Goal: Check status: Check status

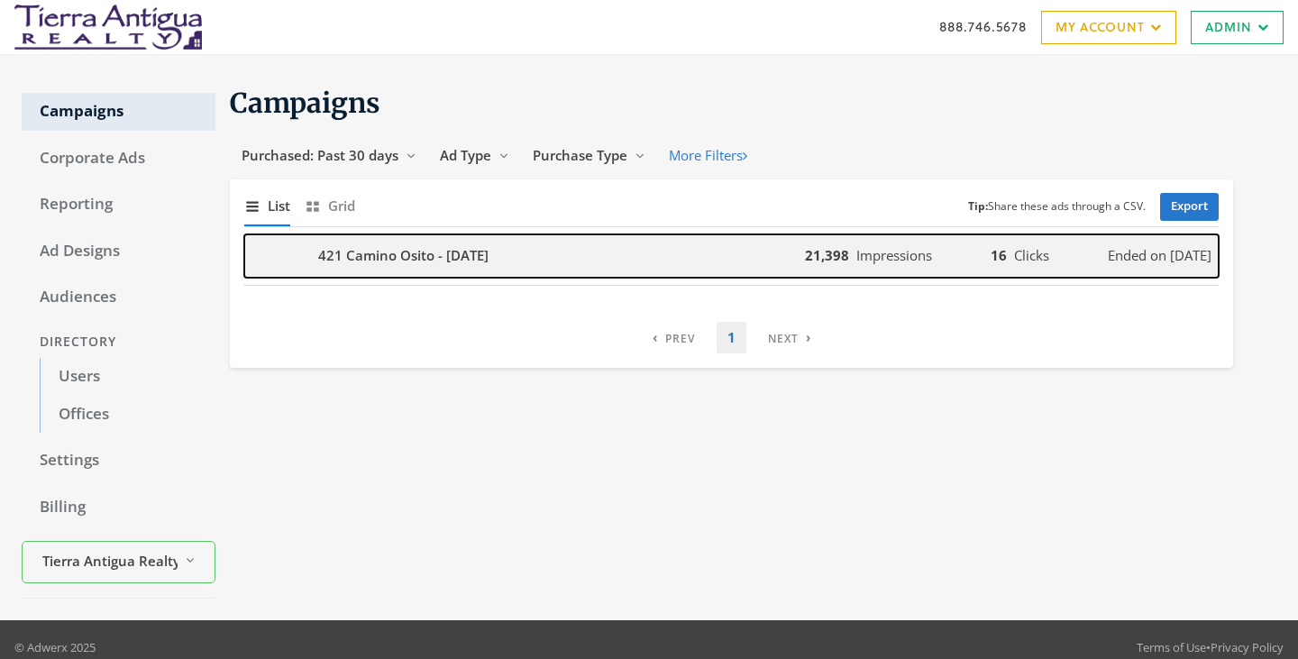
click at [410, 264] on b "421 Camino Osito - 2025-07-15" at bounding box center [403, 255] width 170 height 21
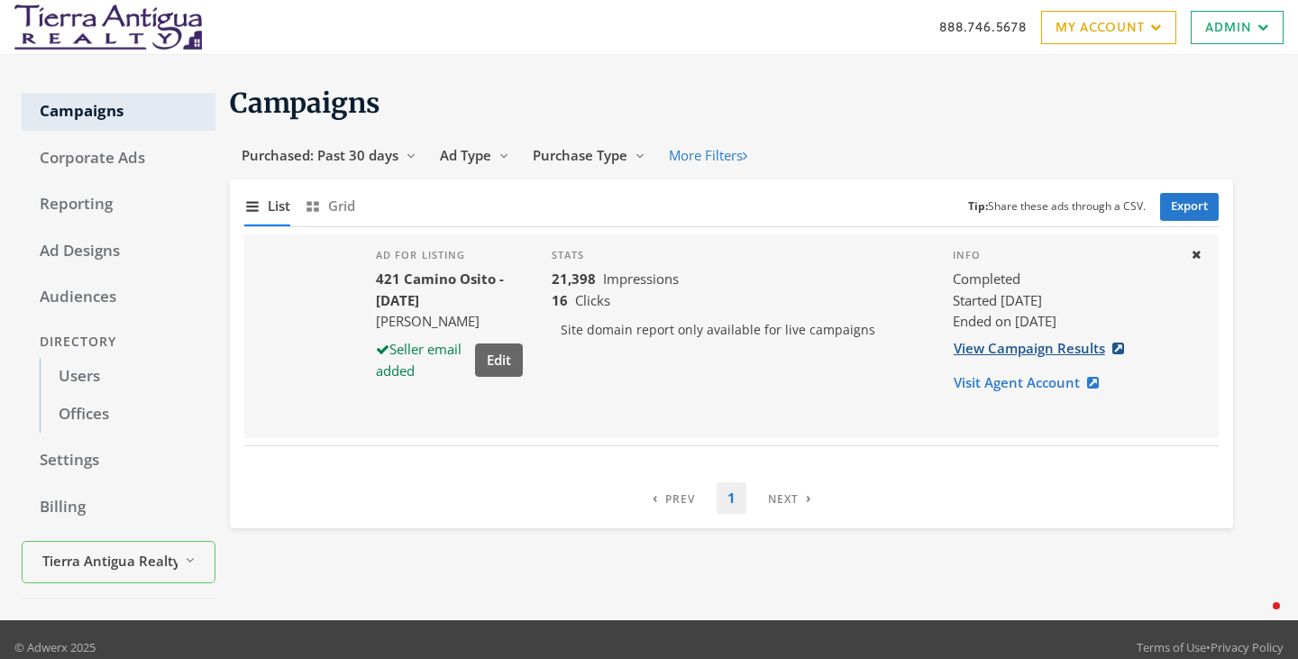
click at [1042, 349] on link "View Campaign Results" at bounding box center [1043, 348] width 183 height 33
click at [375, 150] on span "Purchased: Past 30 days" at bounding box center [319, 155] width 157 height 18
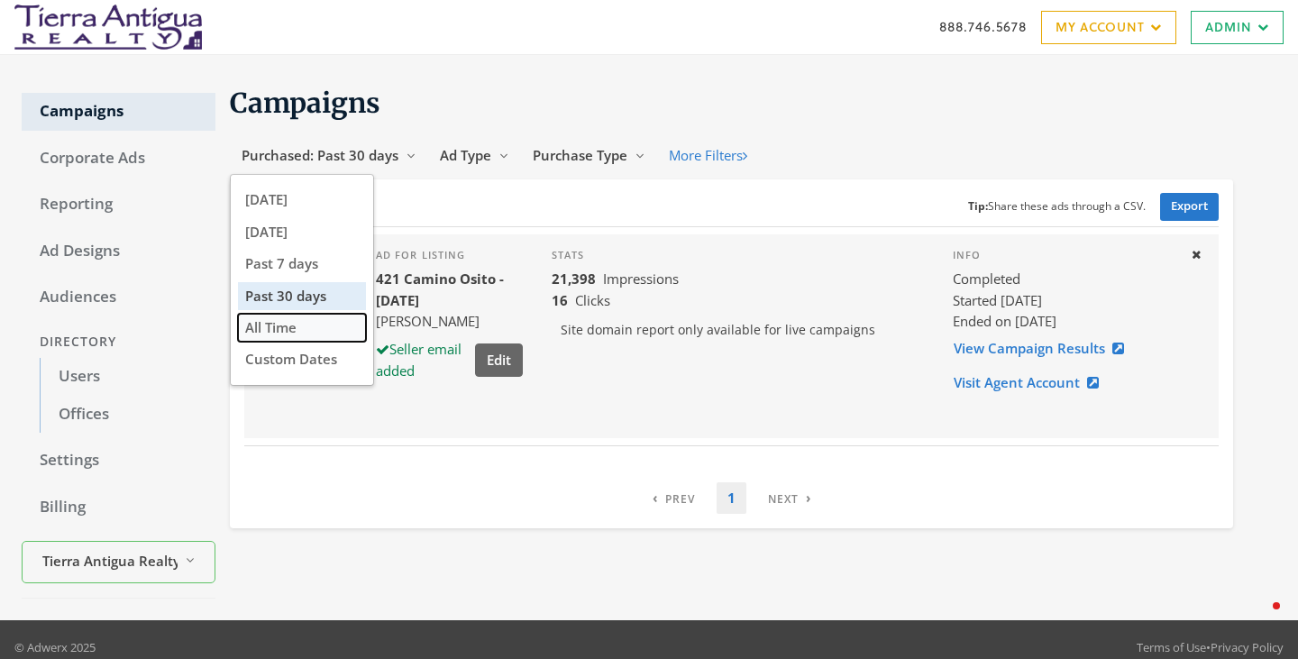
click at [286, 327] on span "All Time" at bounding box center [270, 327] width 51 height 18
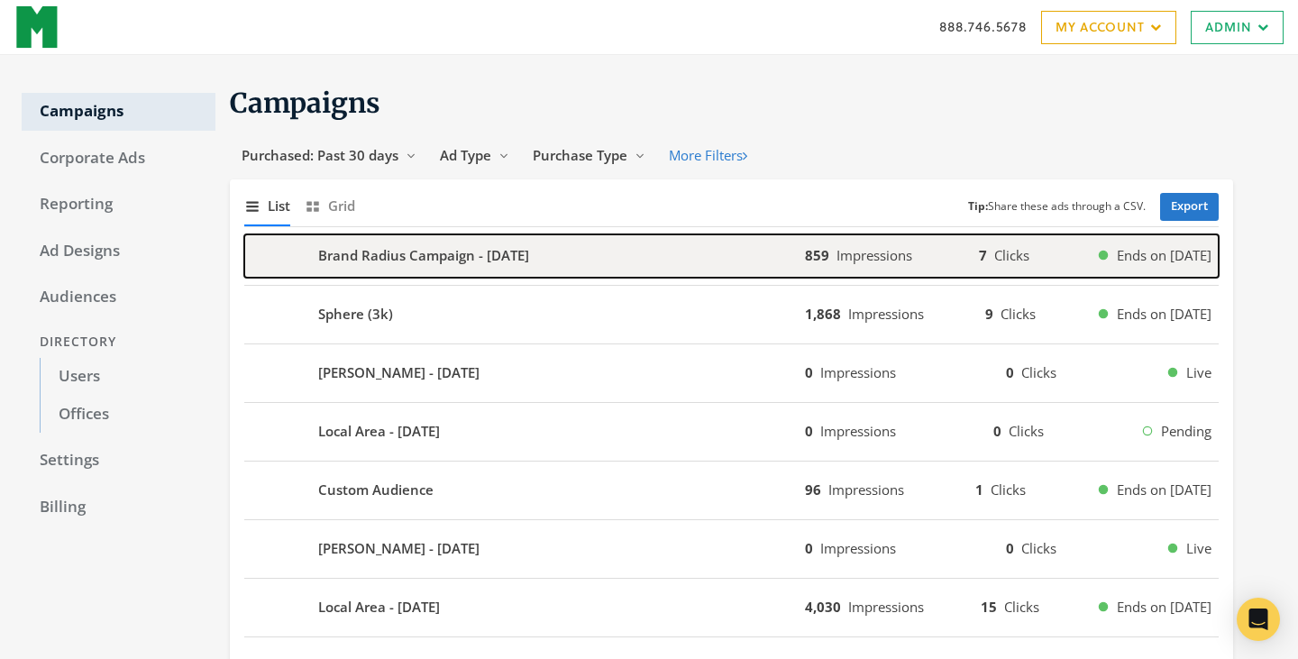
click at [404, 256] on b "Brand Radius Campaign - [DATE]" at bounding box center [423, 255] width 211 height 21
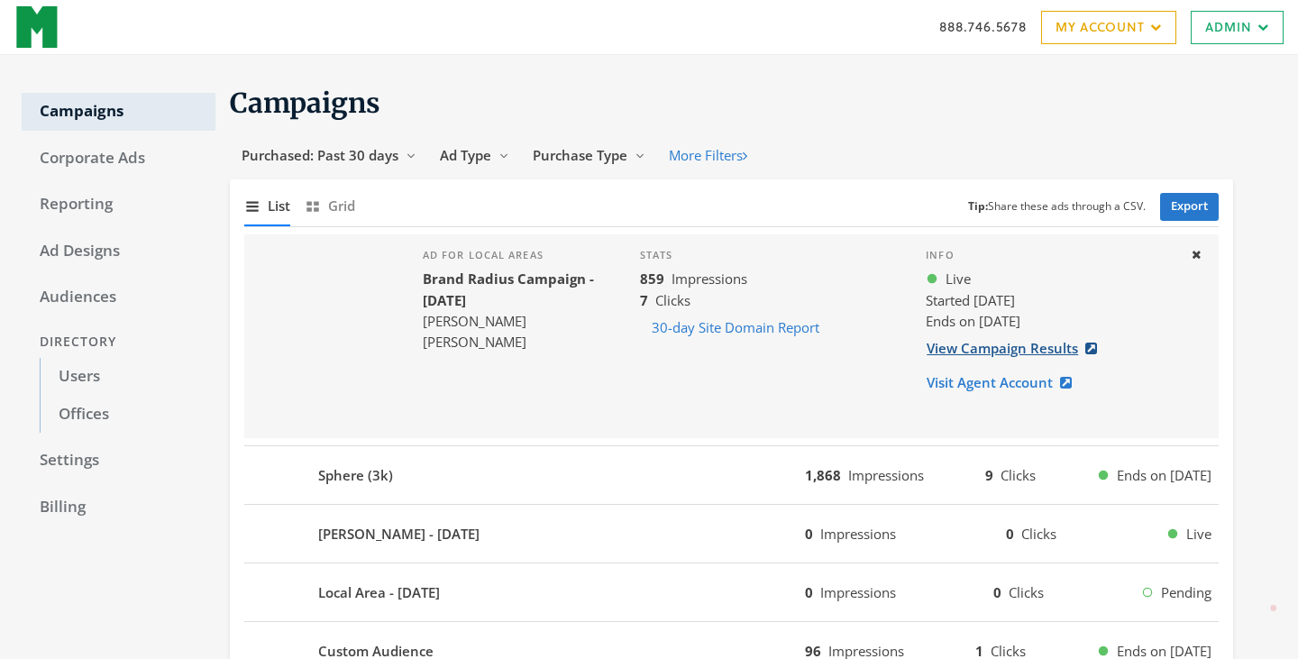
click at [981, 351] on link "View Campaign Results" at bounding box center [1016, 348] width 183 height 33
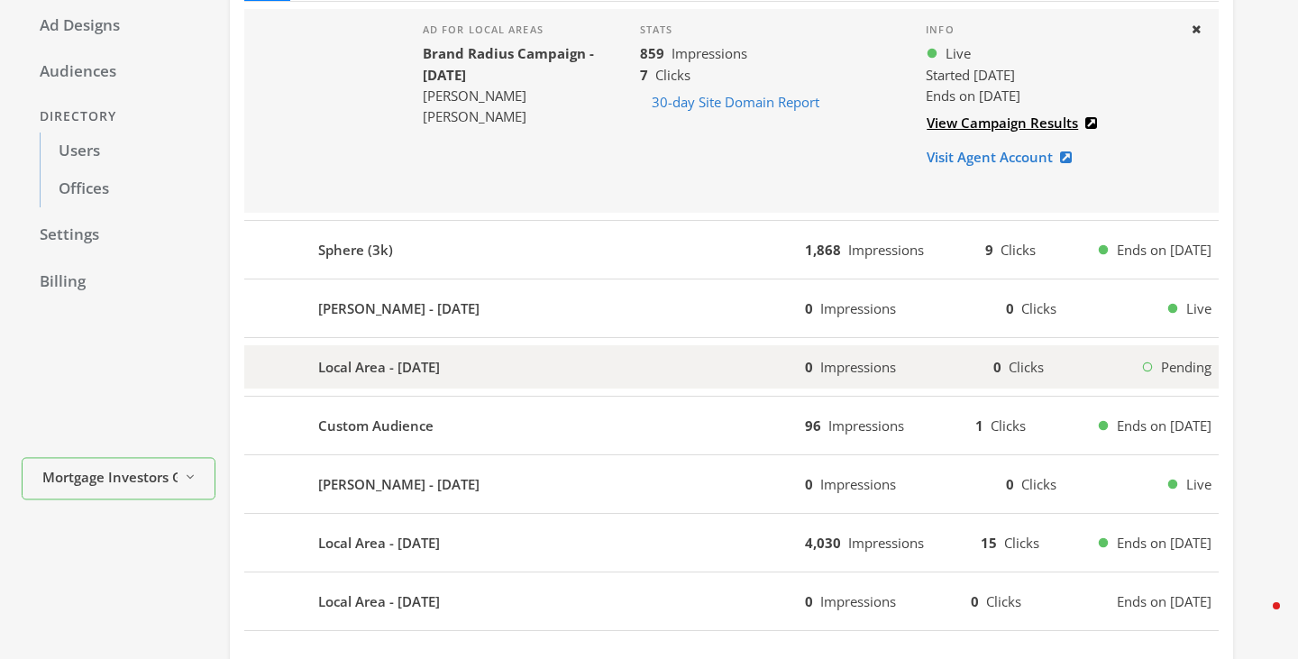
scroll to position [218, 0]
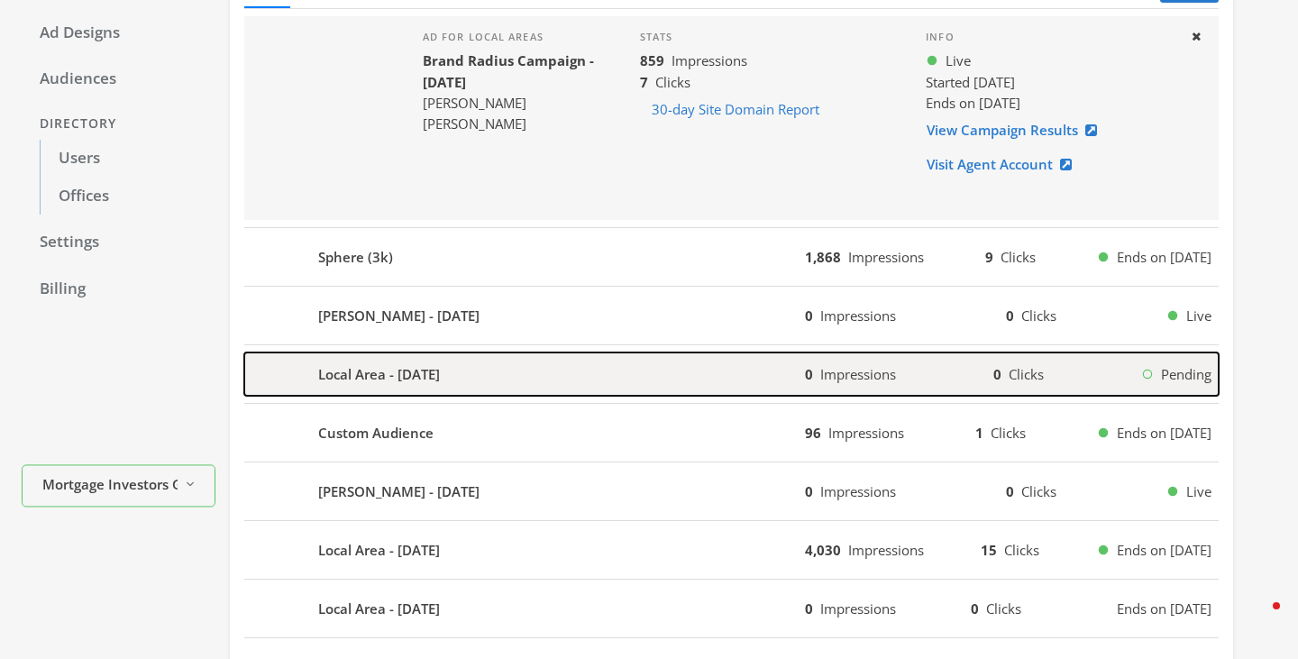
click at [420, 390] on div "Local Area - 2025-08-6" at bounding box center [524, 373] width 560 height 43
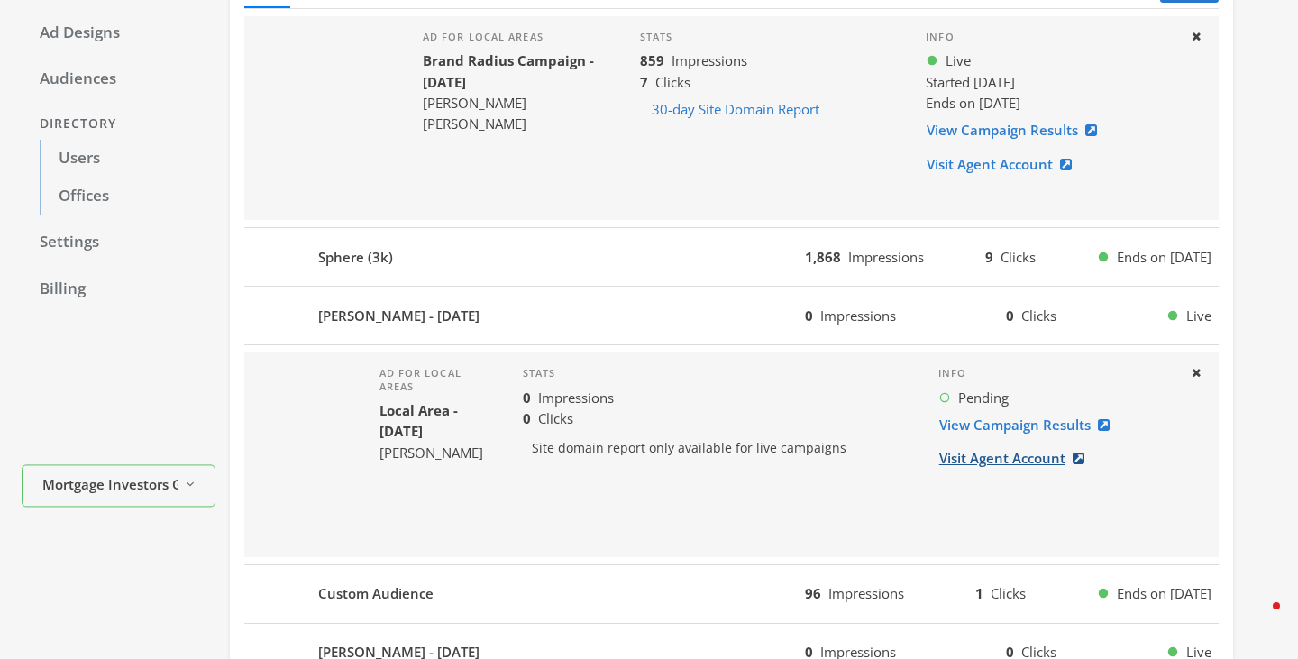
click at [999, 463] on link "Visit Agent Account" at bounding box center [1017, 458] width 158 height 33
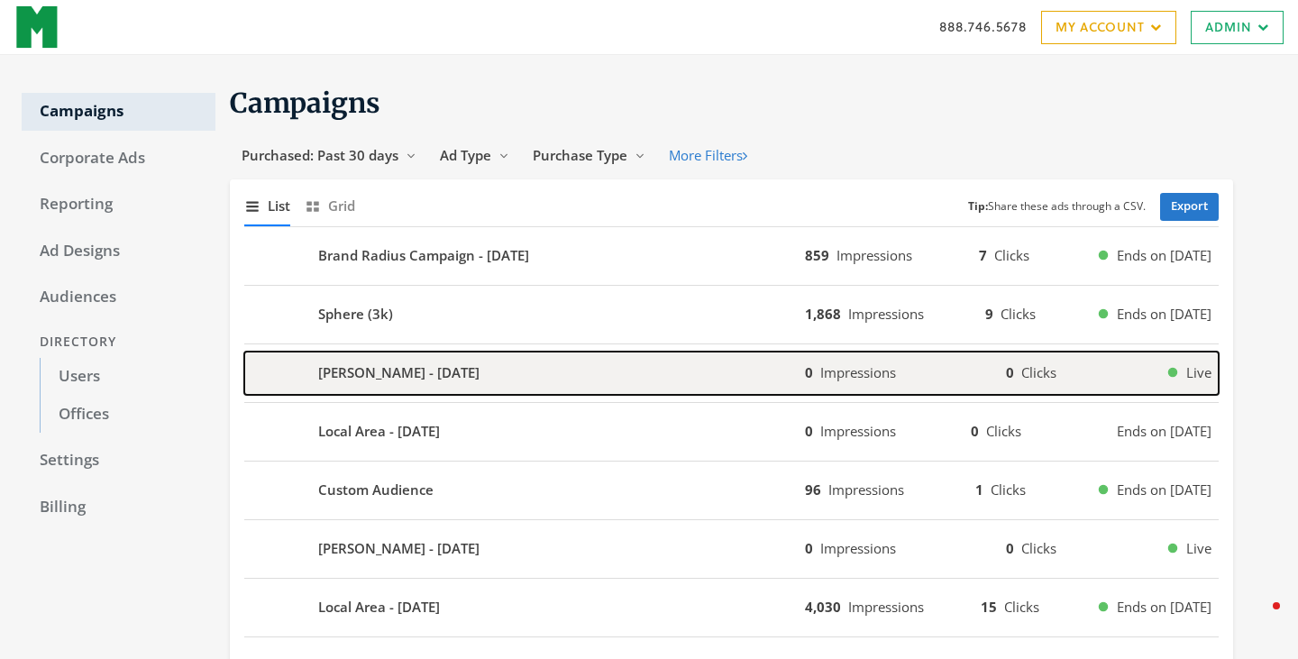
click at [454, 367] on b "[PERSON_NAME] - [DATE]" at bounding box center [398, 372] width 161 height 21
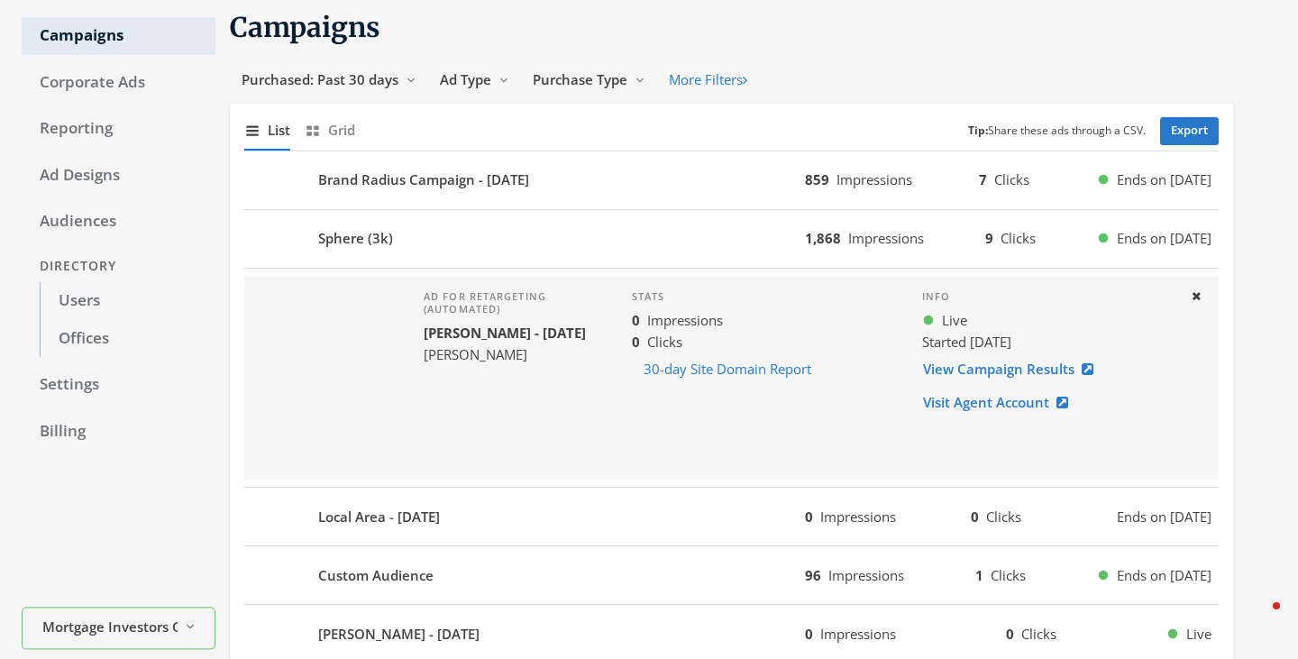
scroll to position [79, 0]
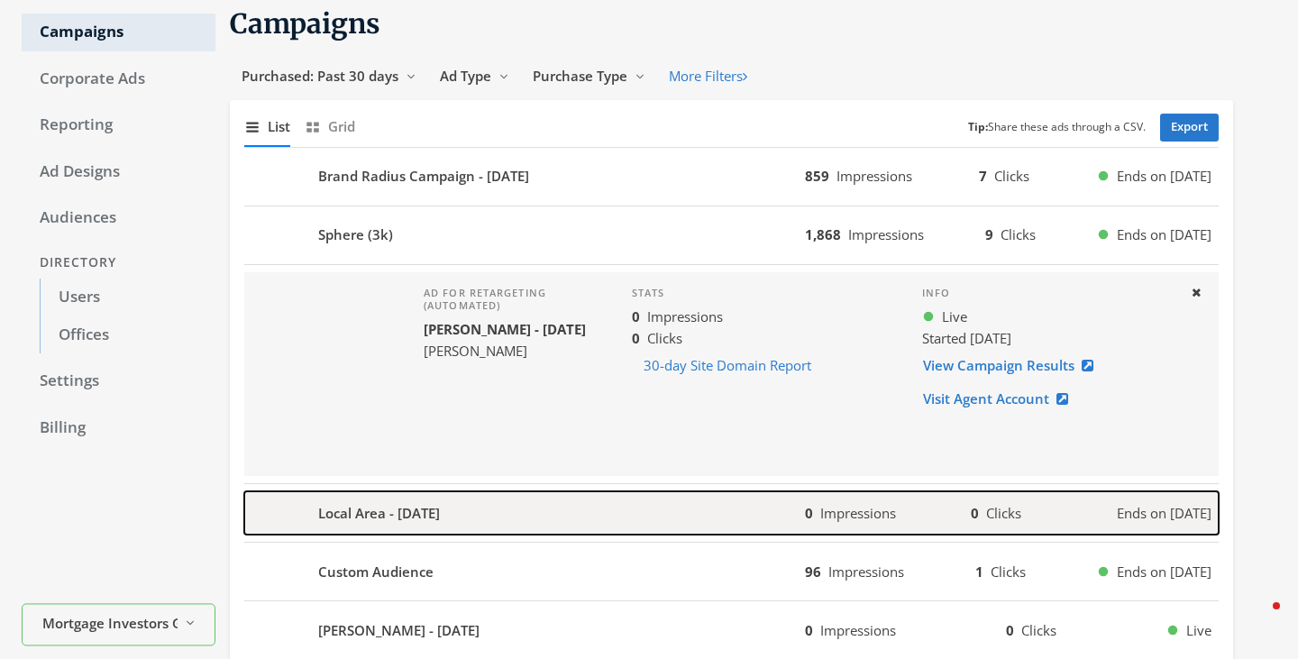
click at [408, 521] on b "Local Area - [DATE]" at bounding box center [379, 513] width 122 height 21
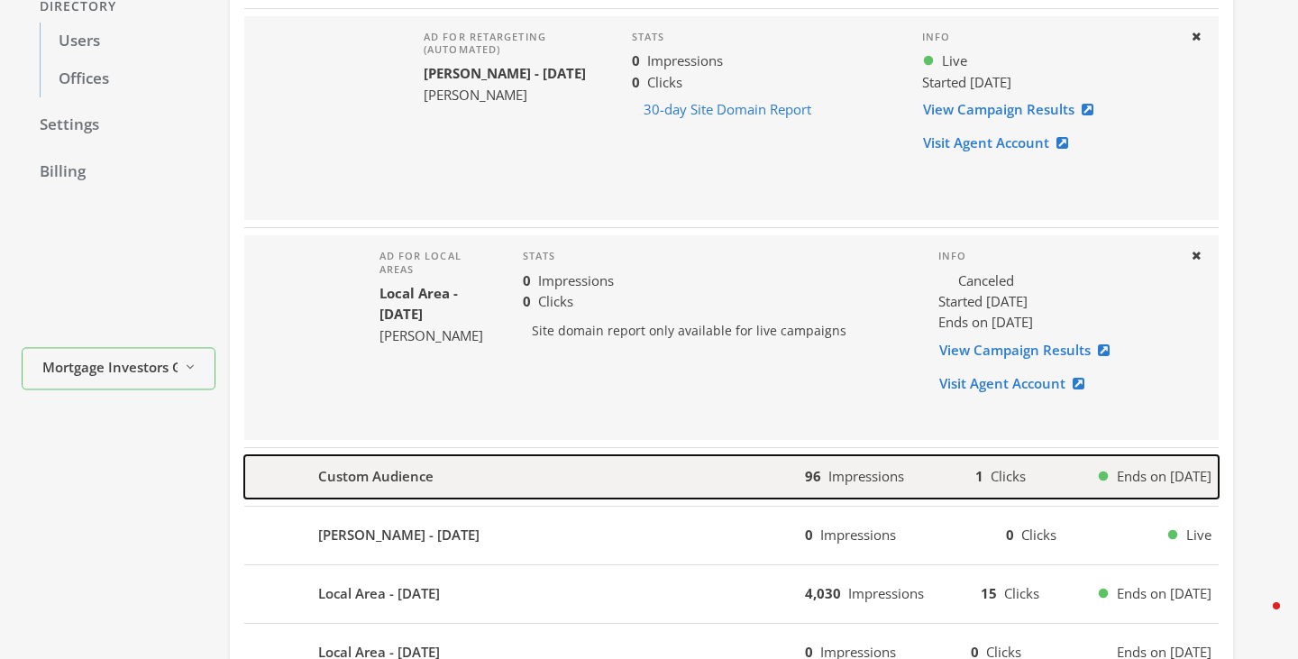
click at [434, 480] on div "Custom Audience" at bounding box center [524, 476] width 560 height 43
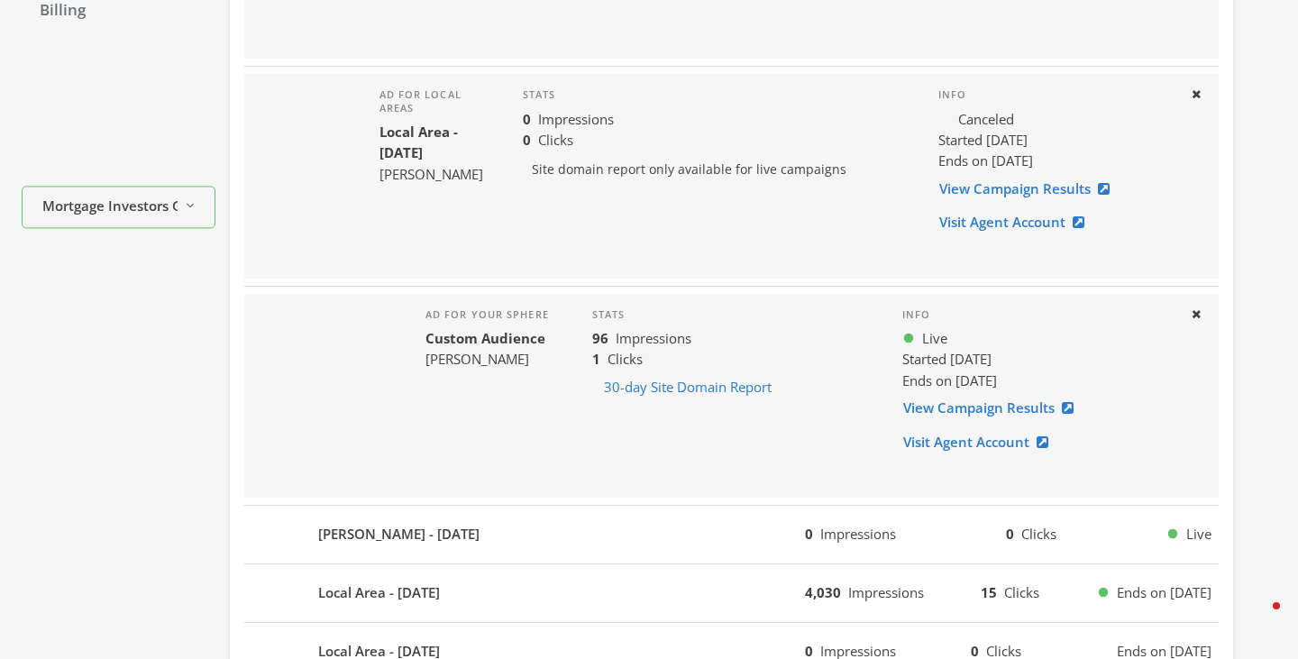
scroll to position [502, 0]
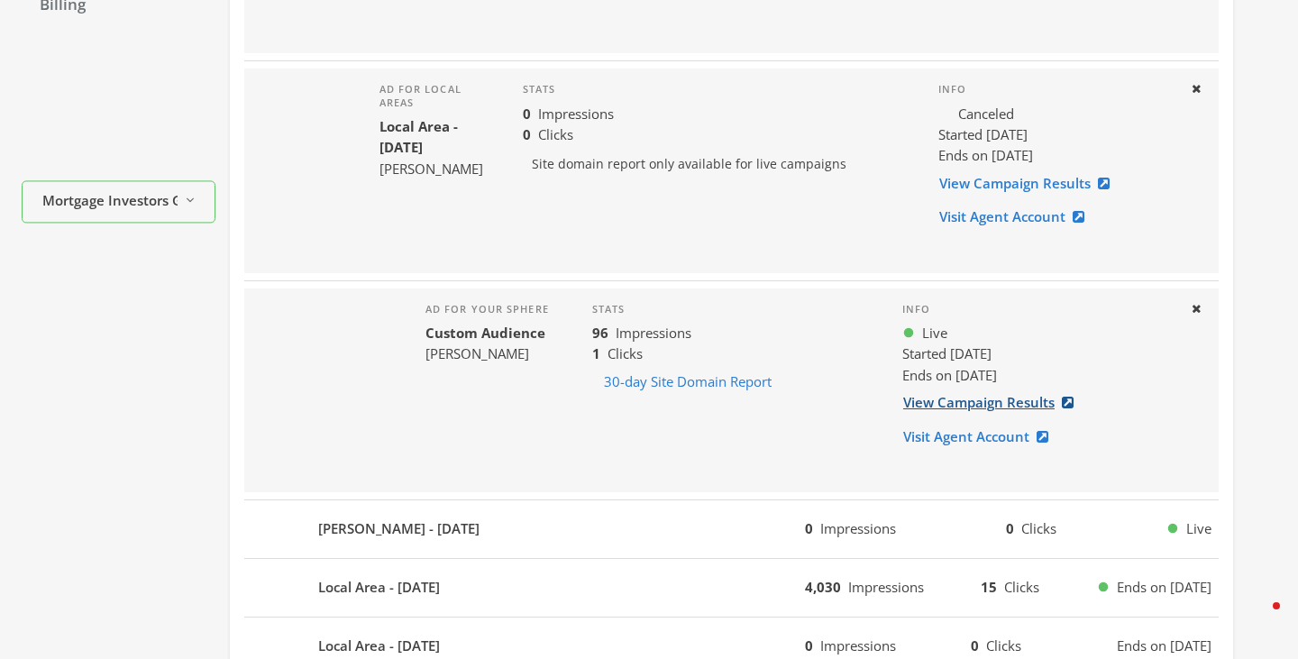
click at [980, 407] on link "View Campaign Results" at bounding box center [993, 402] width 183 height 33
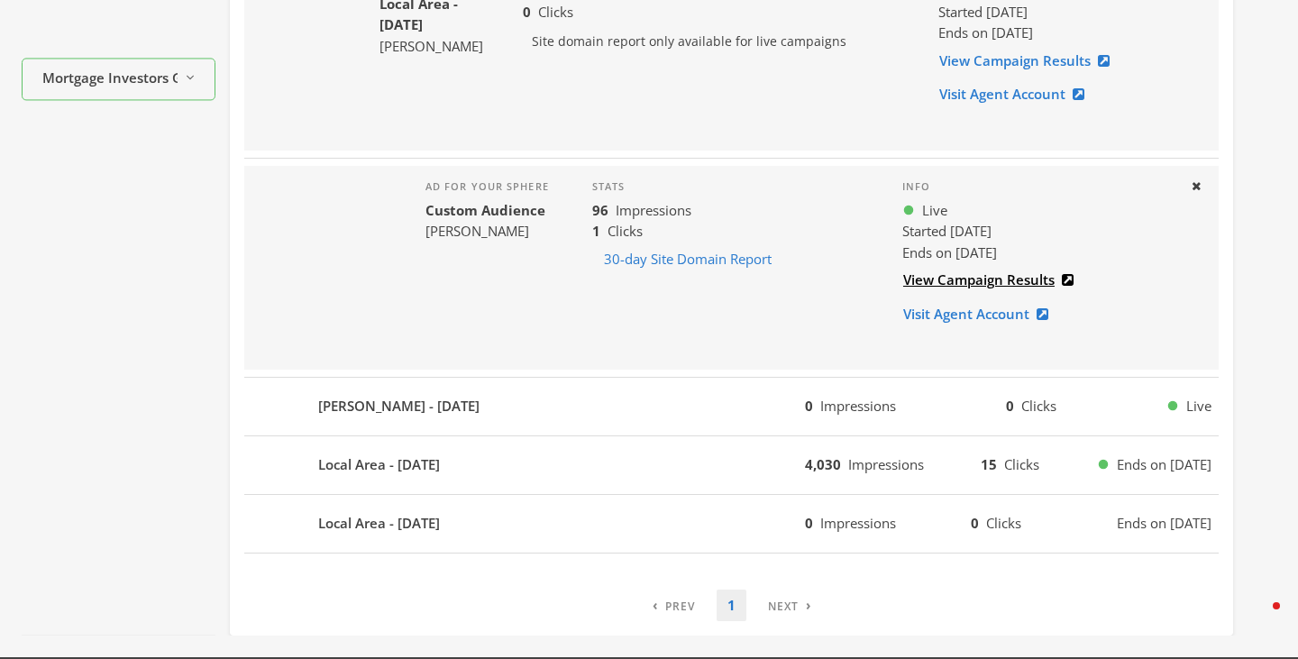
scroll to position [627, 0]
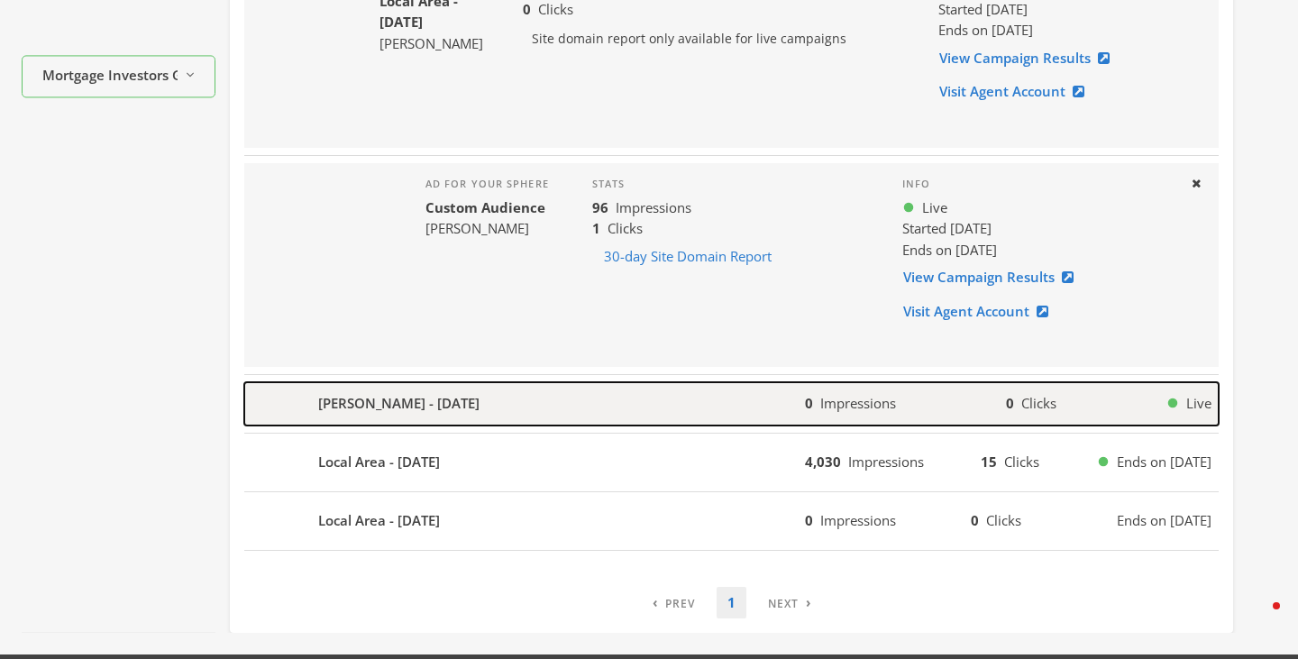
click at [508, 408] on div "Ronnie Wilson - 2025-08-01" at bounding box center [524, 403] width 560 height 43
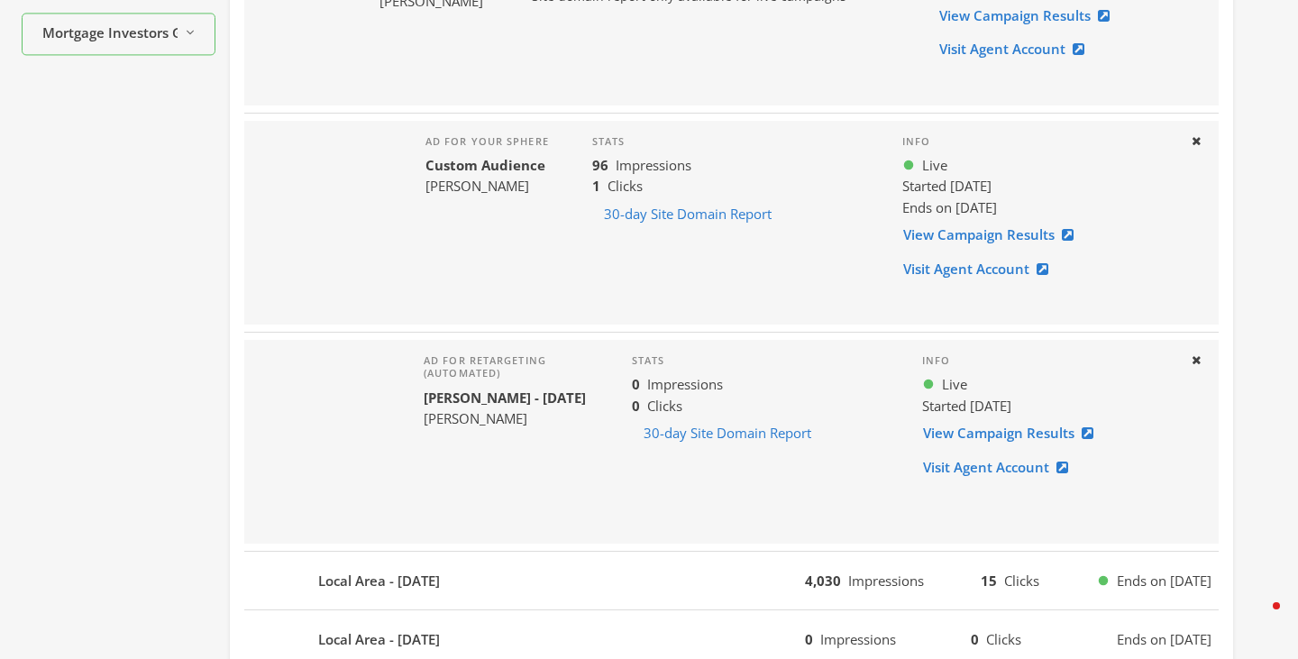
scroll to position [837, 0]
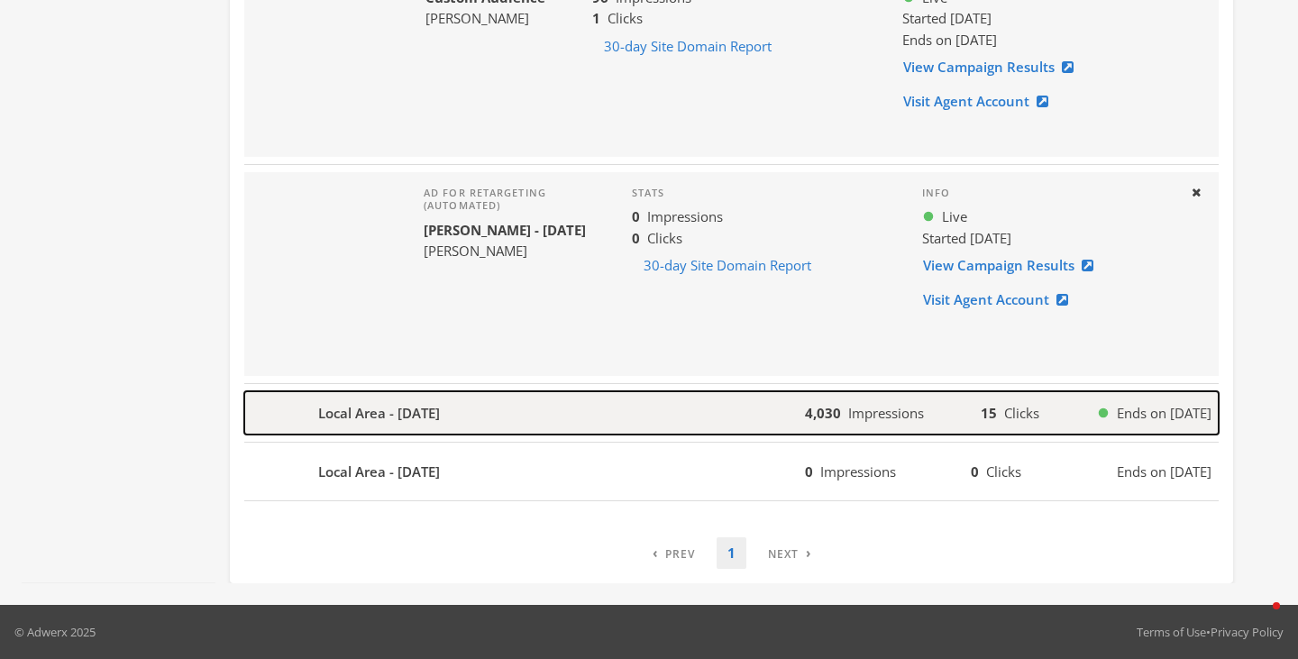
click at [506, 405] on div "Local Area - 2025-07-21" at bounding box center [524, 412] width 560 height 43
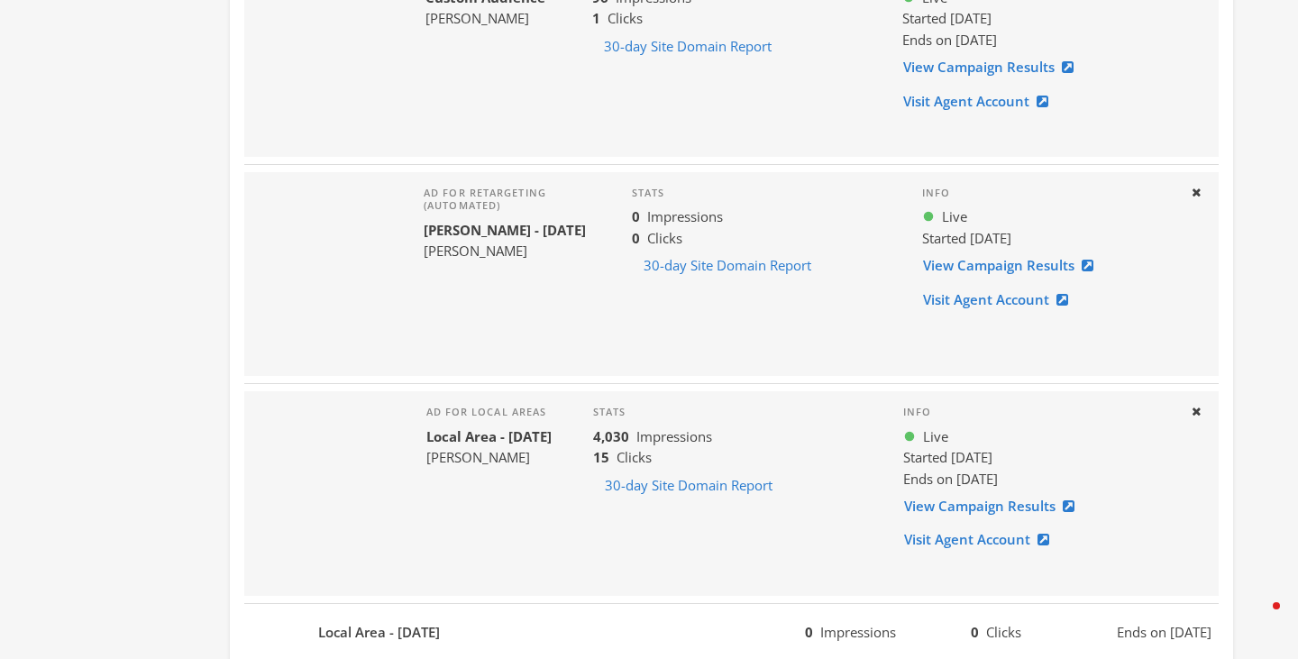
scroll to position [998, 0]
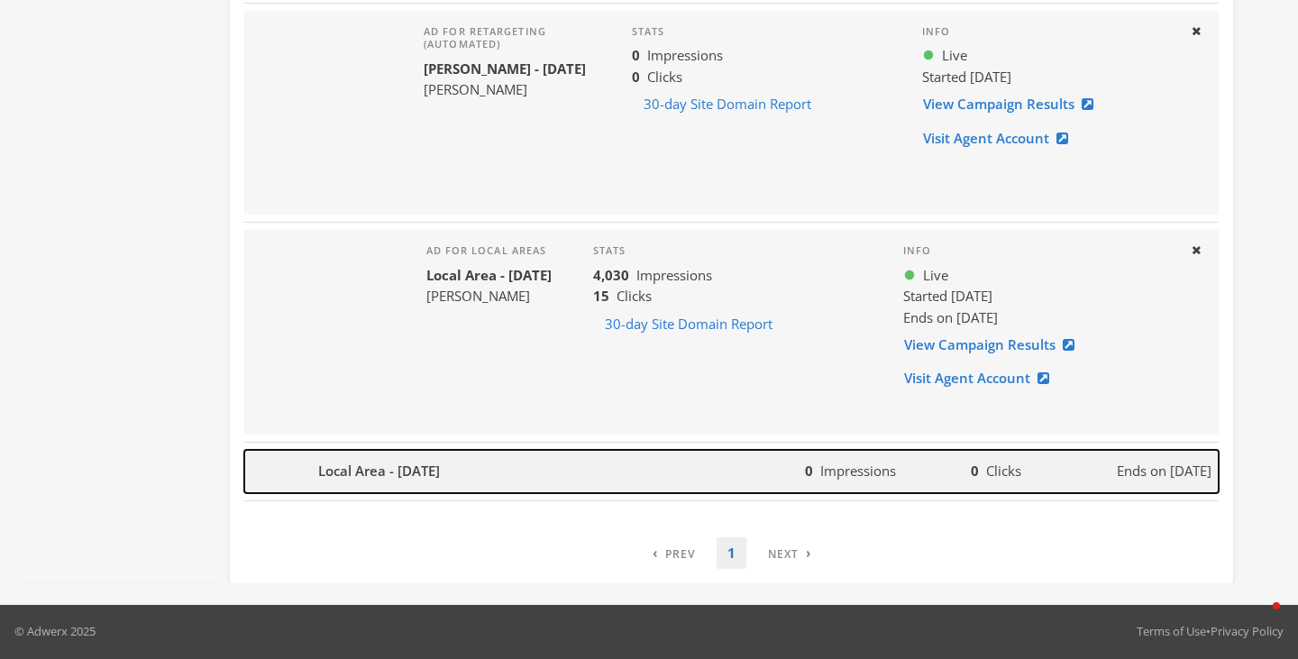
click at [480, 465] on div "Local Area - 2025-07-21" at bounding box center [524, 471] width 560 height 43
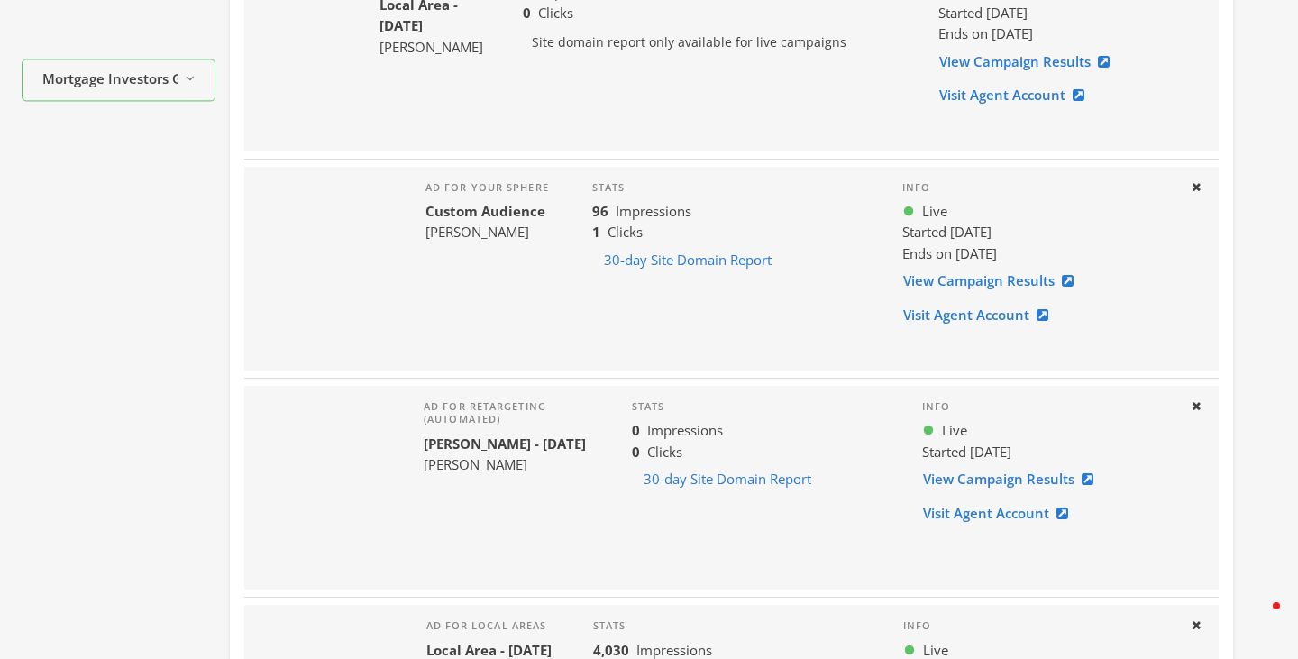
scroll to position [1040, 0]
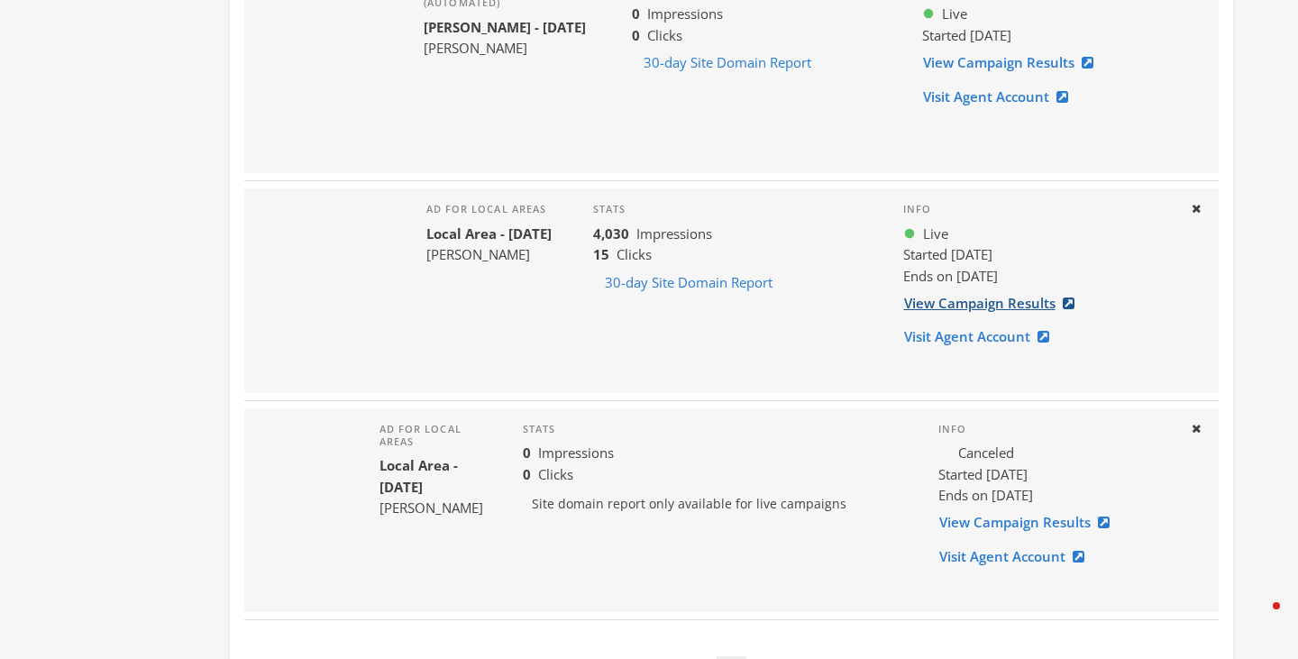
click at [957, 307] on link "View Campaign Results" at bounding box center [994, 303] width 183 height 33
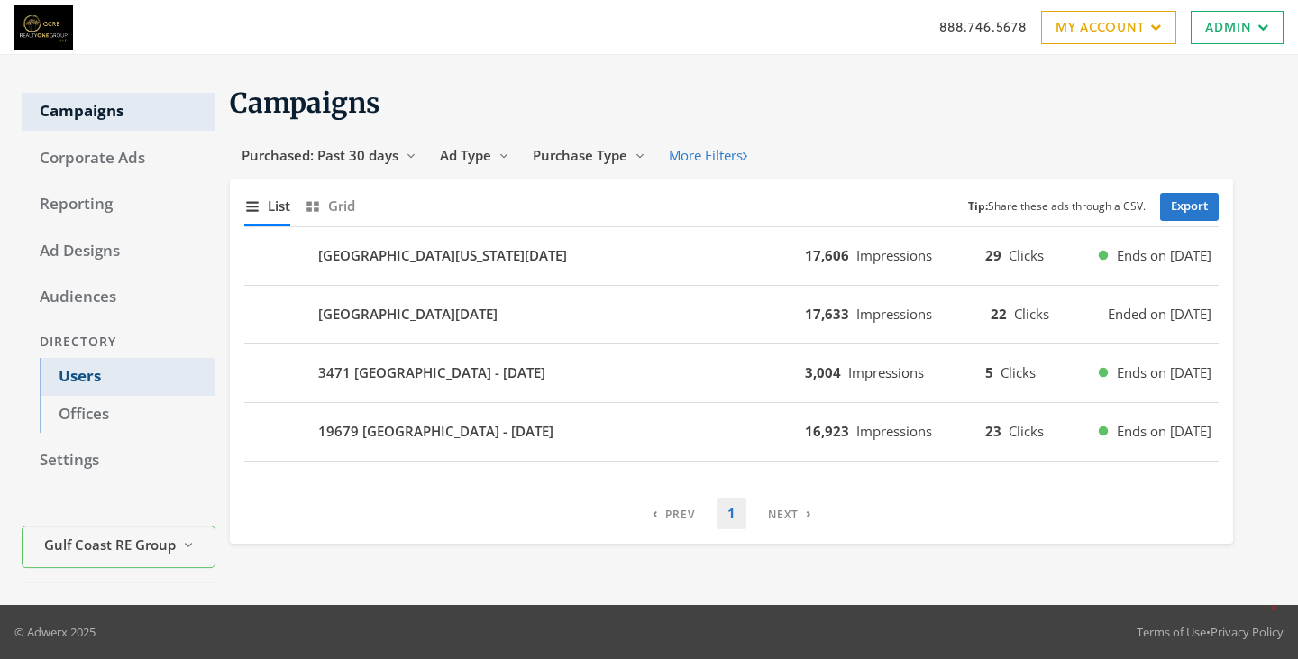
click at [77, 379] on link "Users" at bounding box center [128, 377] width 176 height 38
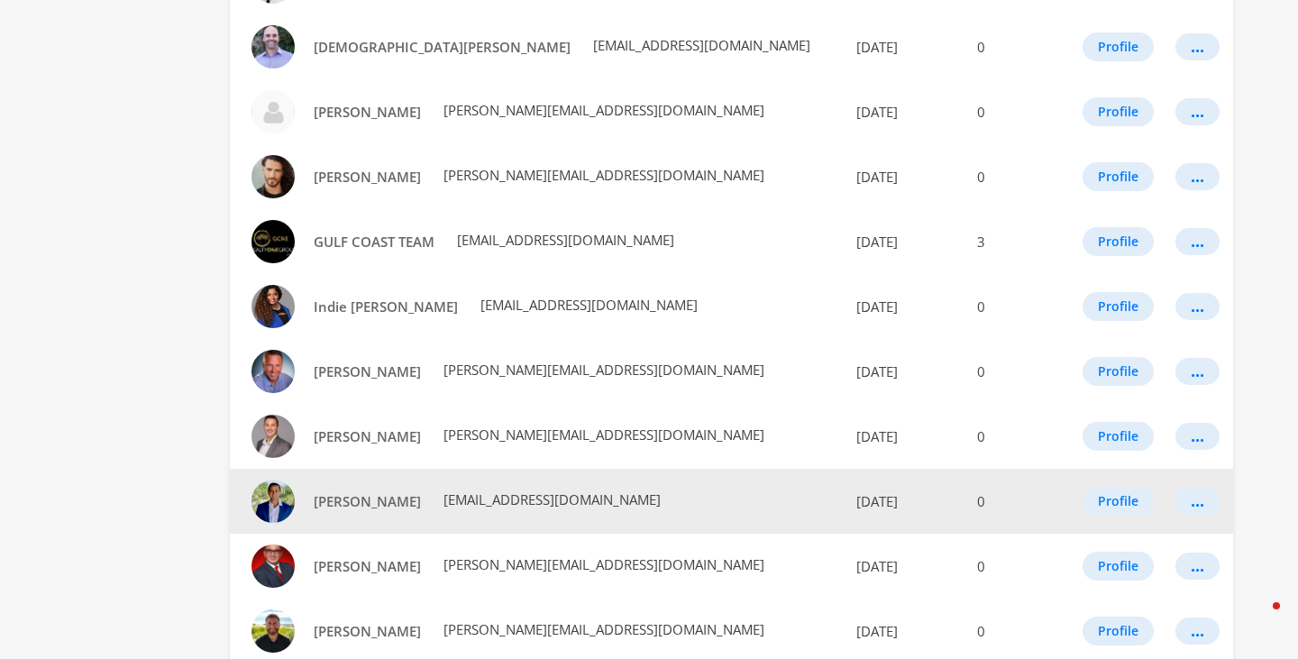
scroll to position [769, 0]
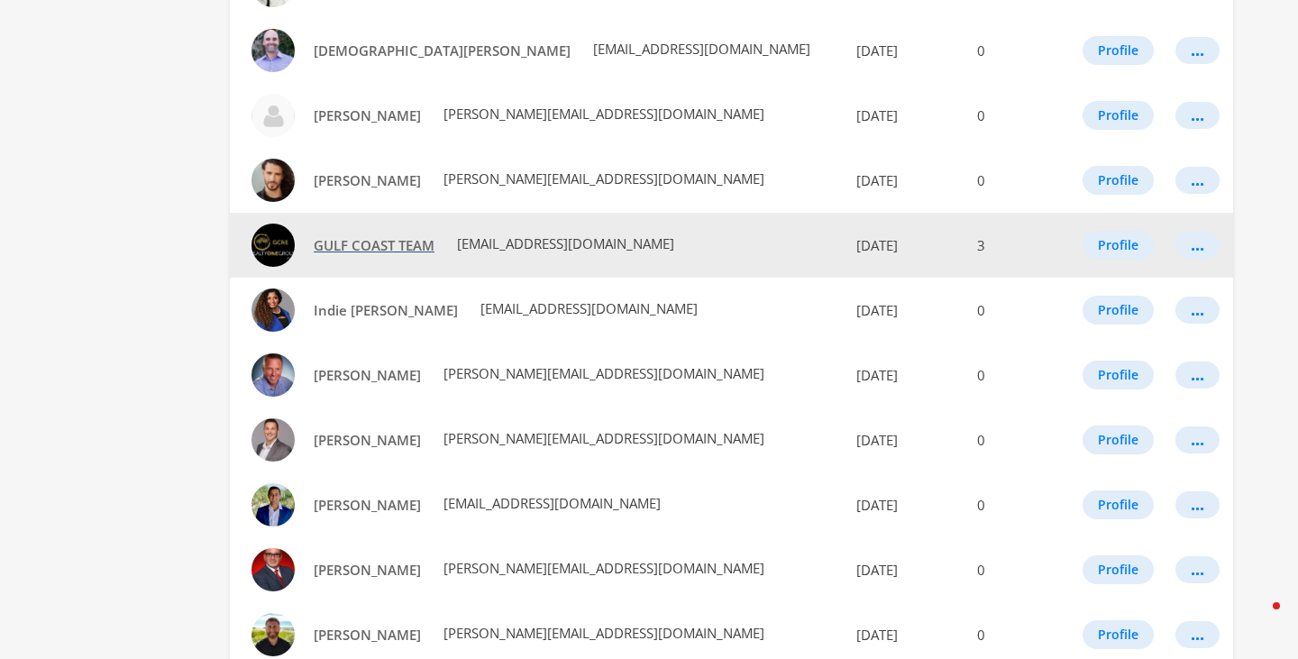
click at [360, 253] on span "GULF COAST TEAM" at bounding box center [374, 245] width 121 height 18
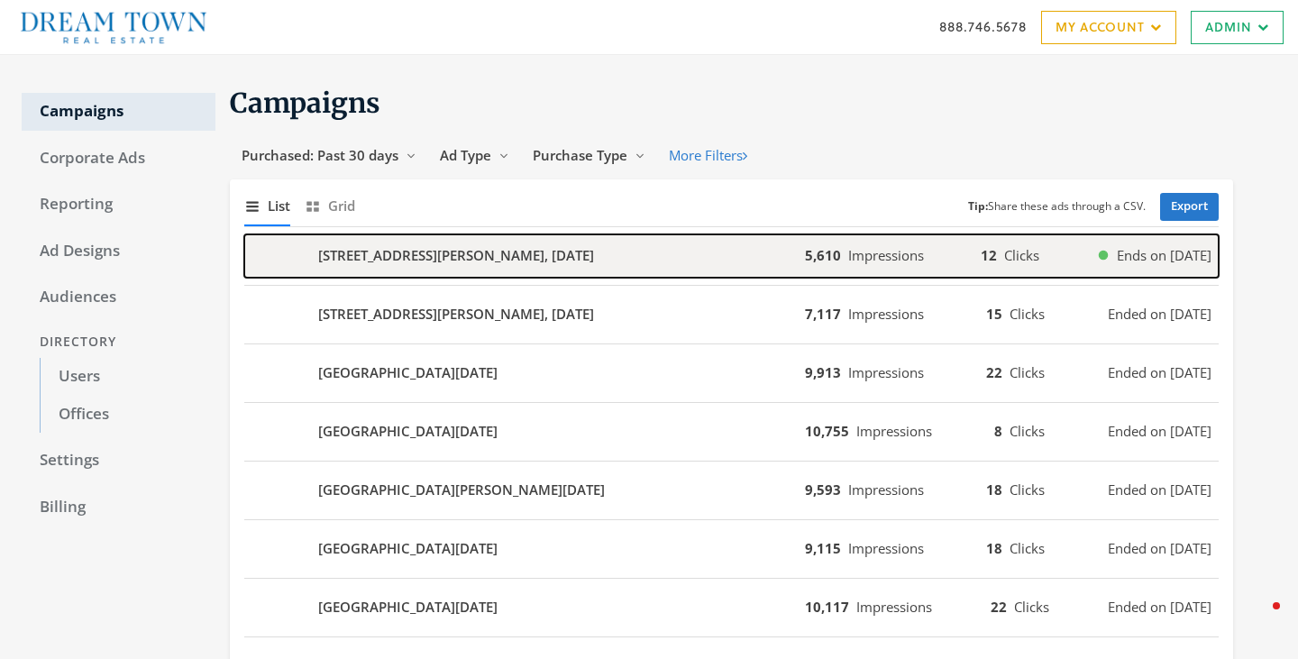
click at [734, 269] on div "[STREET_ADDRESS][PERSON_NAME], [DATE]" at bounding box center [524, 255] width 560 height 43
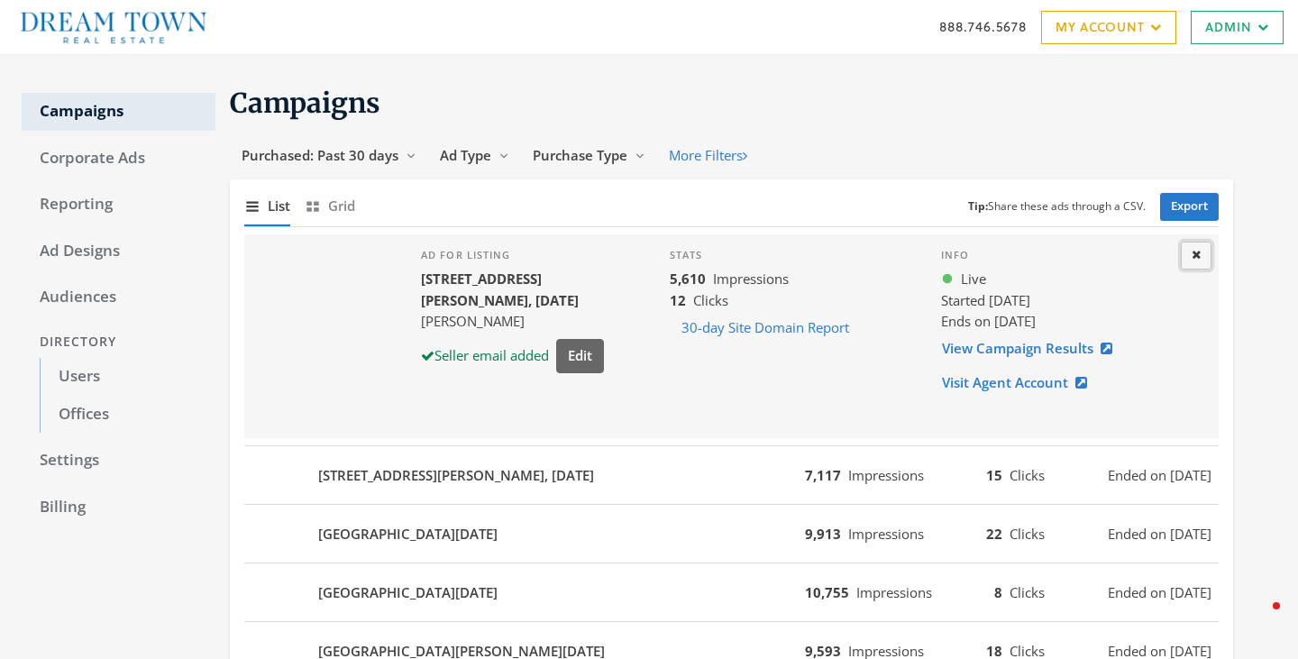
click at [1194, 259] on icon at bounding box center [1195, 255] width 9 height 12
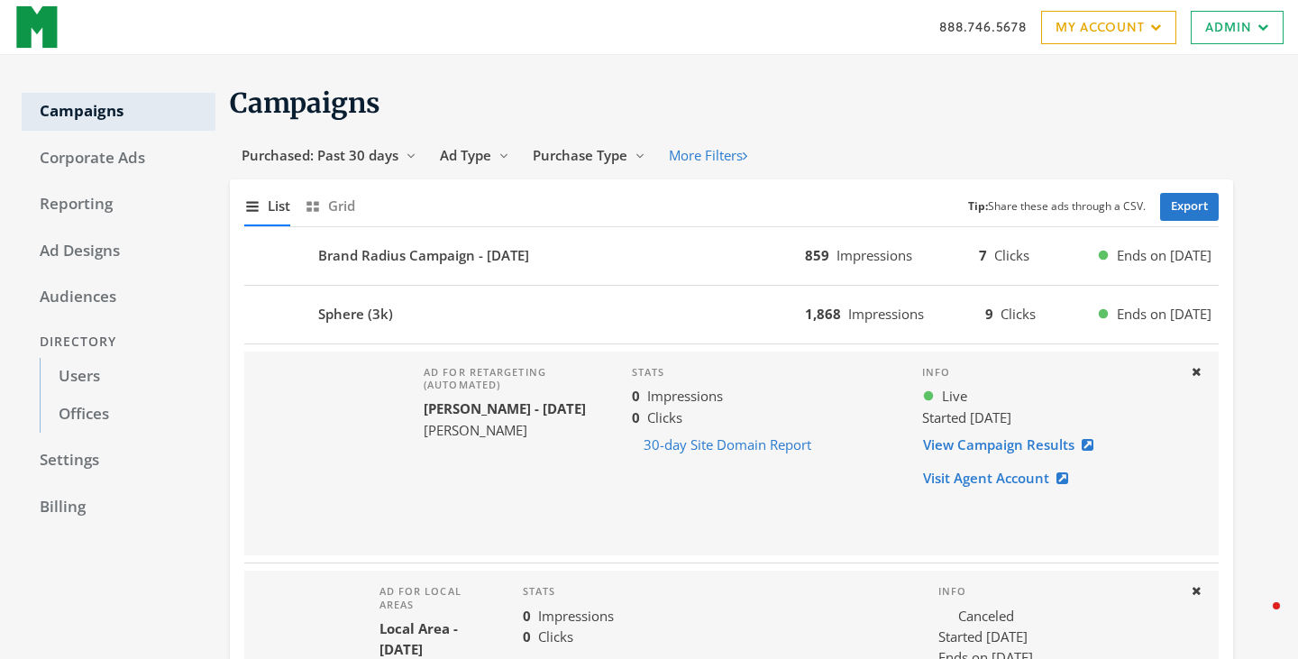
scroll to position [1040, 0]
